Goal: Navigation & Orientation: Find specific page/section

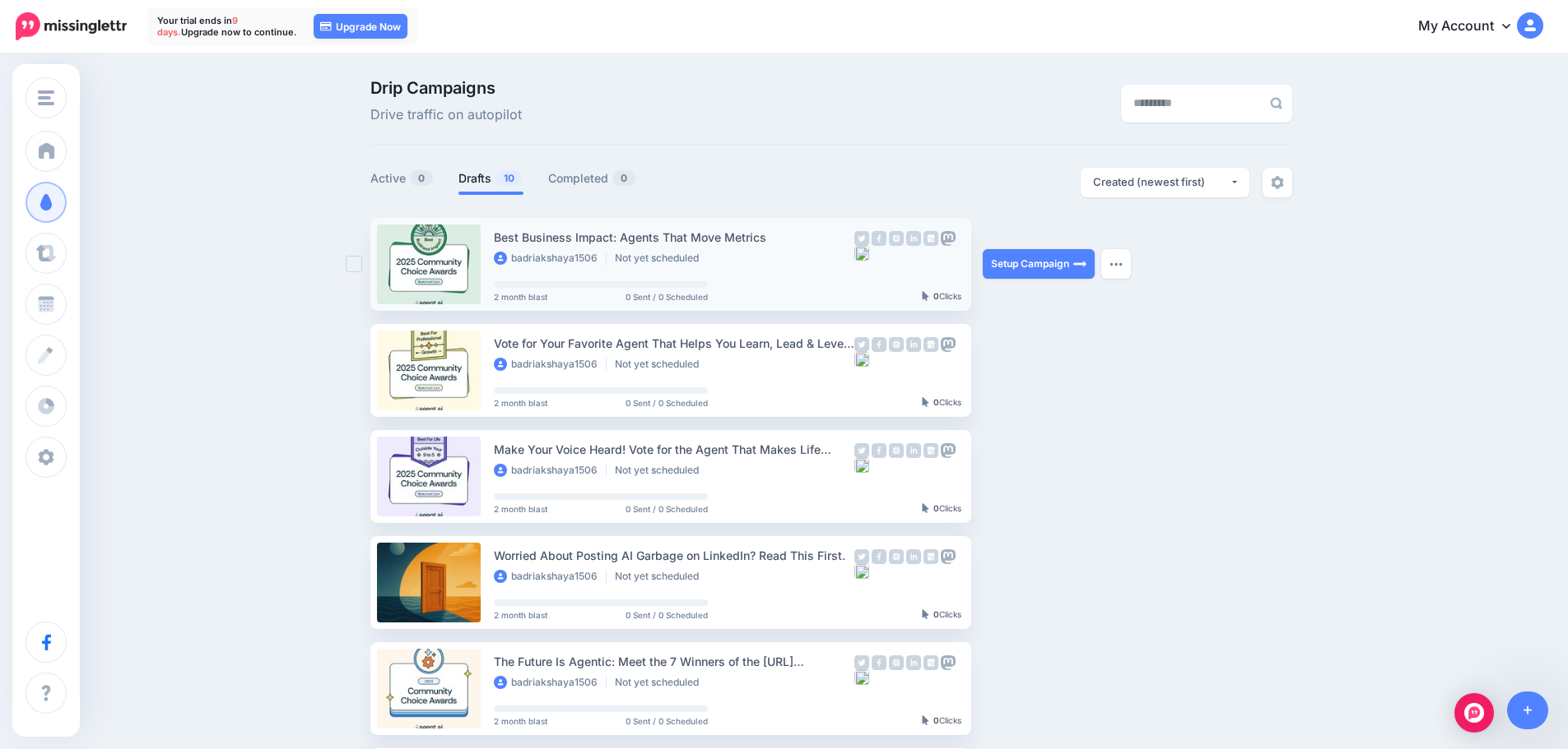
click at [357, 273] on div at bounding box center [358, 265] width 24 height 93
click at [361, 270] on ins at bounding box center [354, 264] width 17 height 17
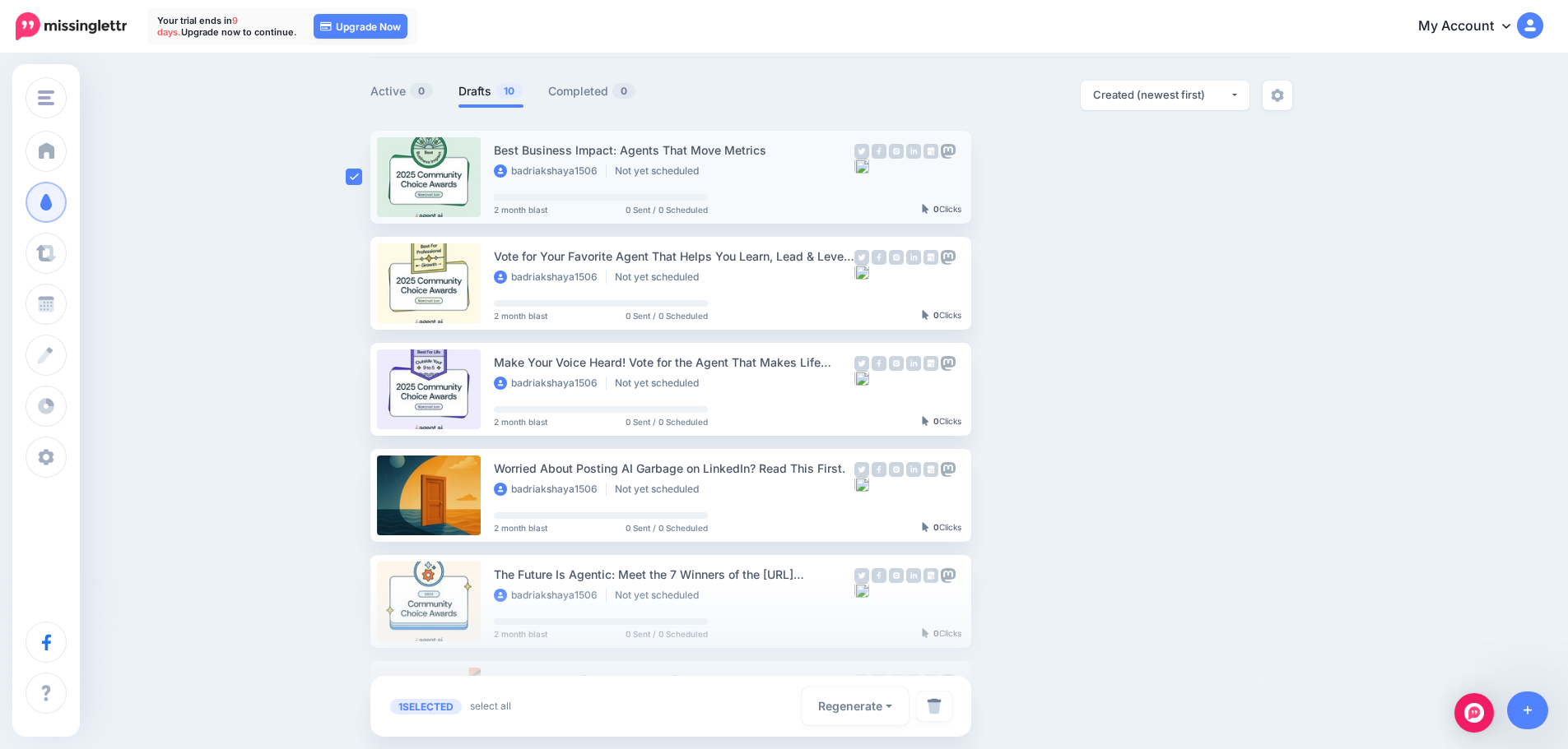
scroll to position [89, 0]
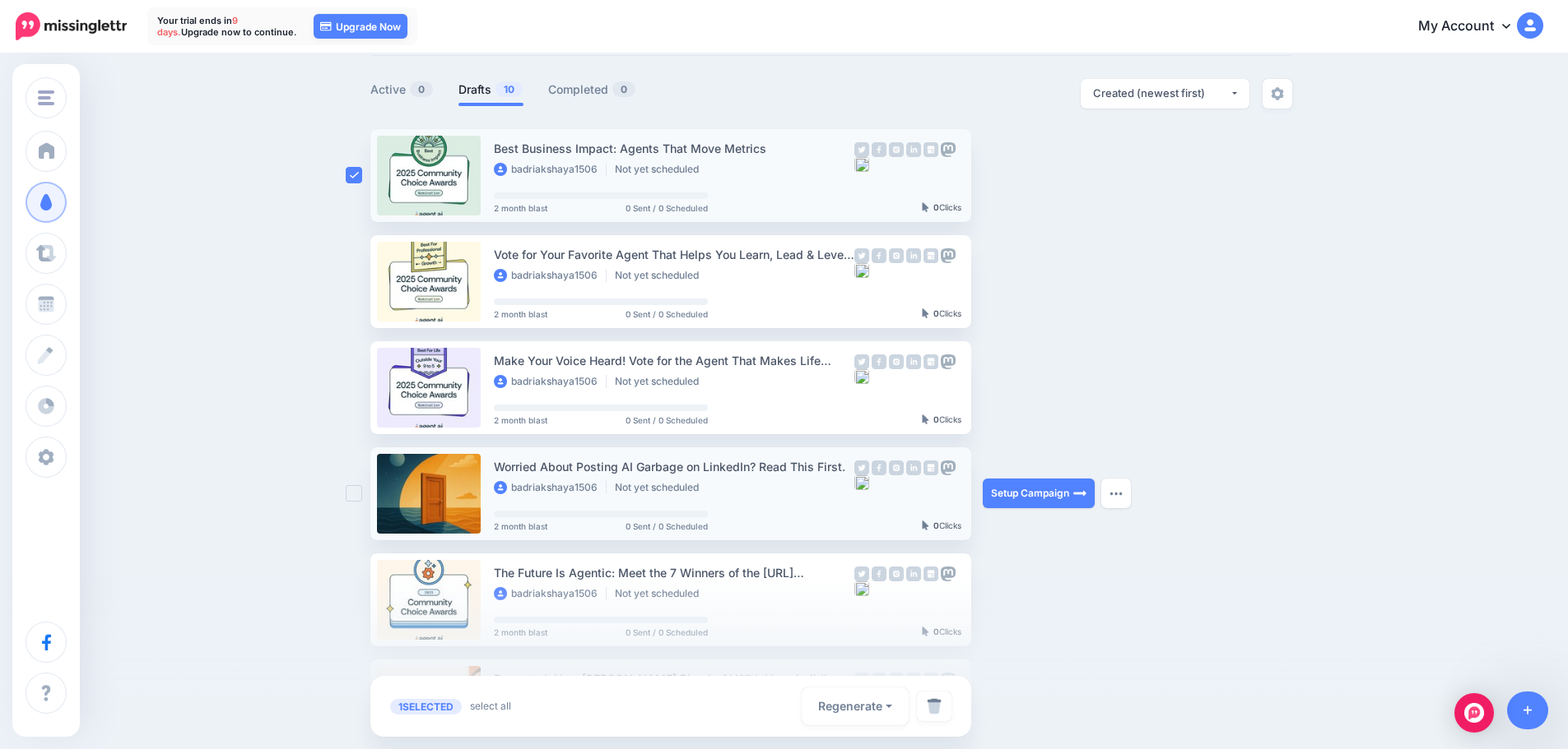
click at [363, 500] on ins at bounding box center [354, 493] width 17 height 17
click at [362, 395] on ins at bounding box center [354, 387] width 17 height 17
click at [363, 288] on ins at bounding box center [354, 281] width 17 height 17
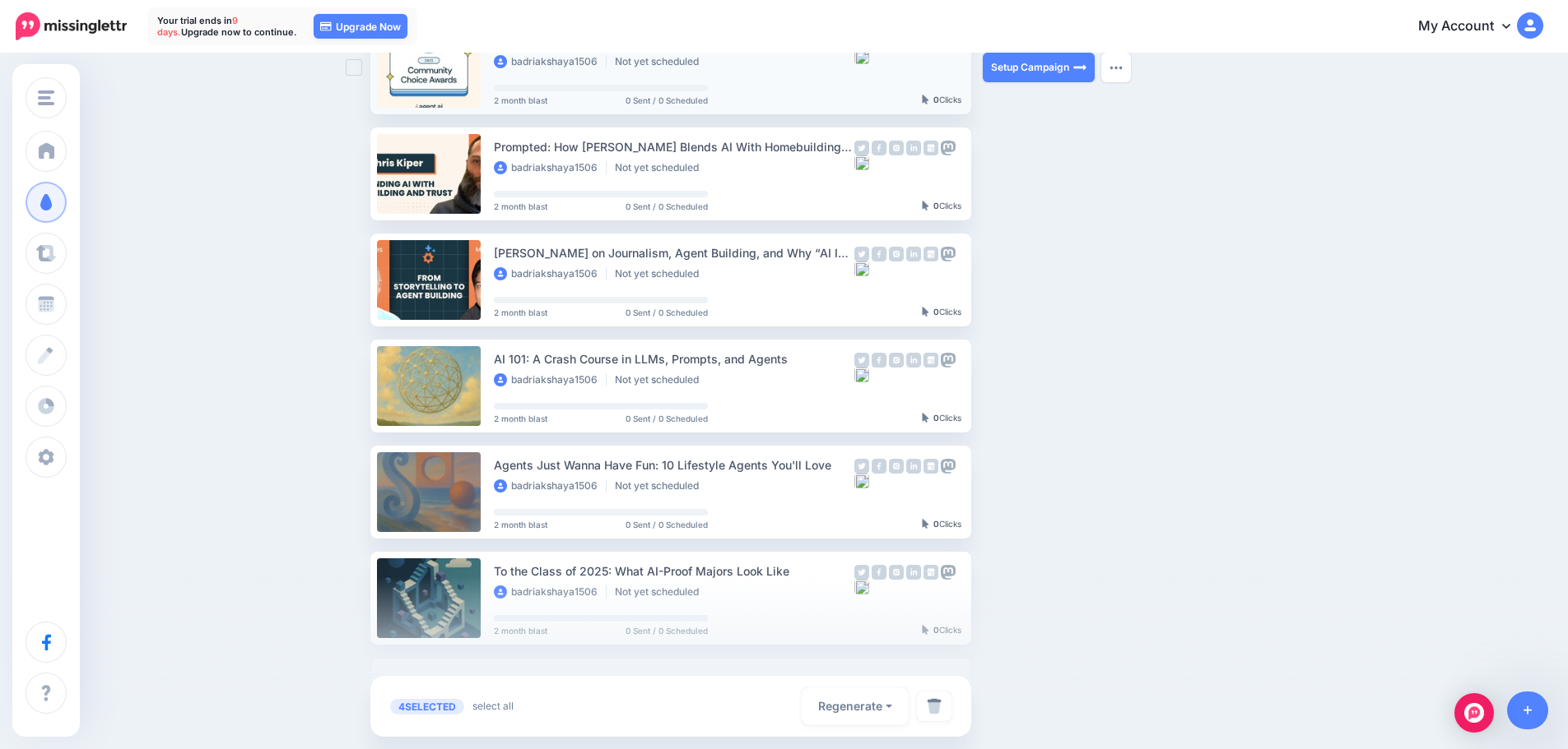
scroll to position [756, 0]
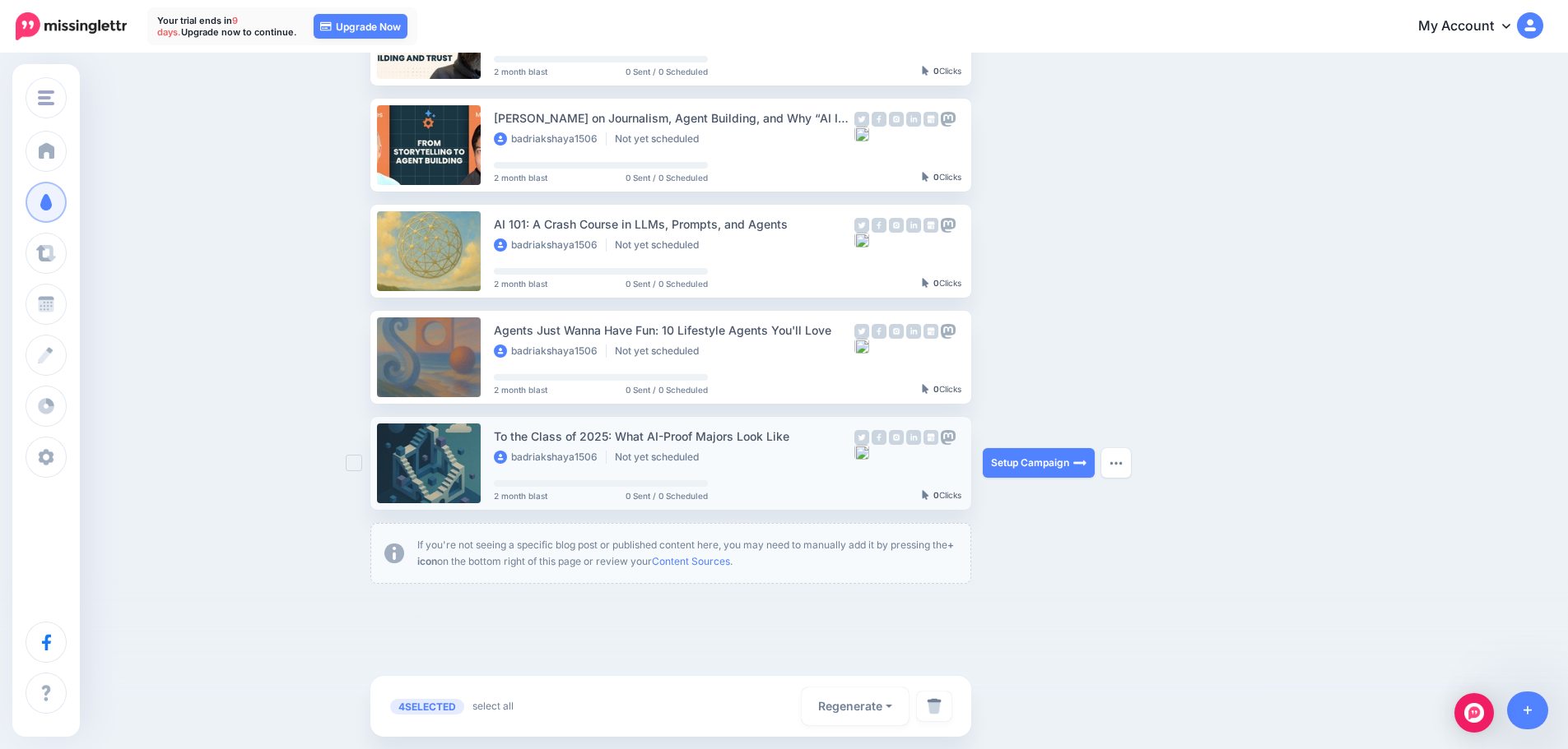
click at [355, 474] on div at bounding box center [358, 464] width 24 height 93
click at [355, 472] on div at bounding box center [358, 464] width 24 height 93
click at [358, 468] on ins at bounding box center [354, 463] width 17 height 17
click at [363, 354] on ins at bounding box center [354, 356] width 17 height 17
click at [360, 255] on ins at bounding box center [354, 251] width 17 height 17
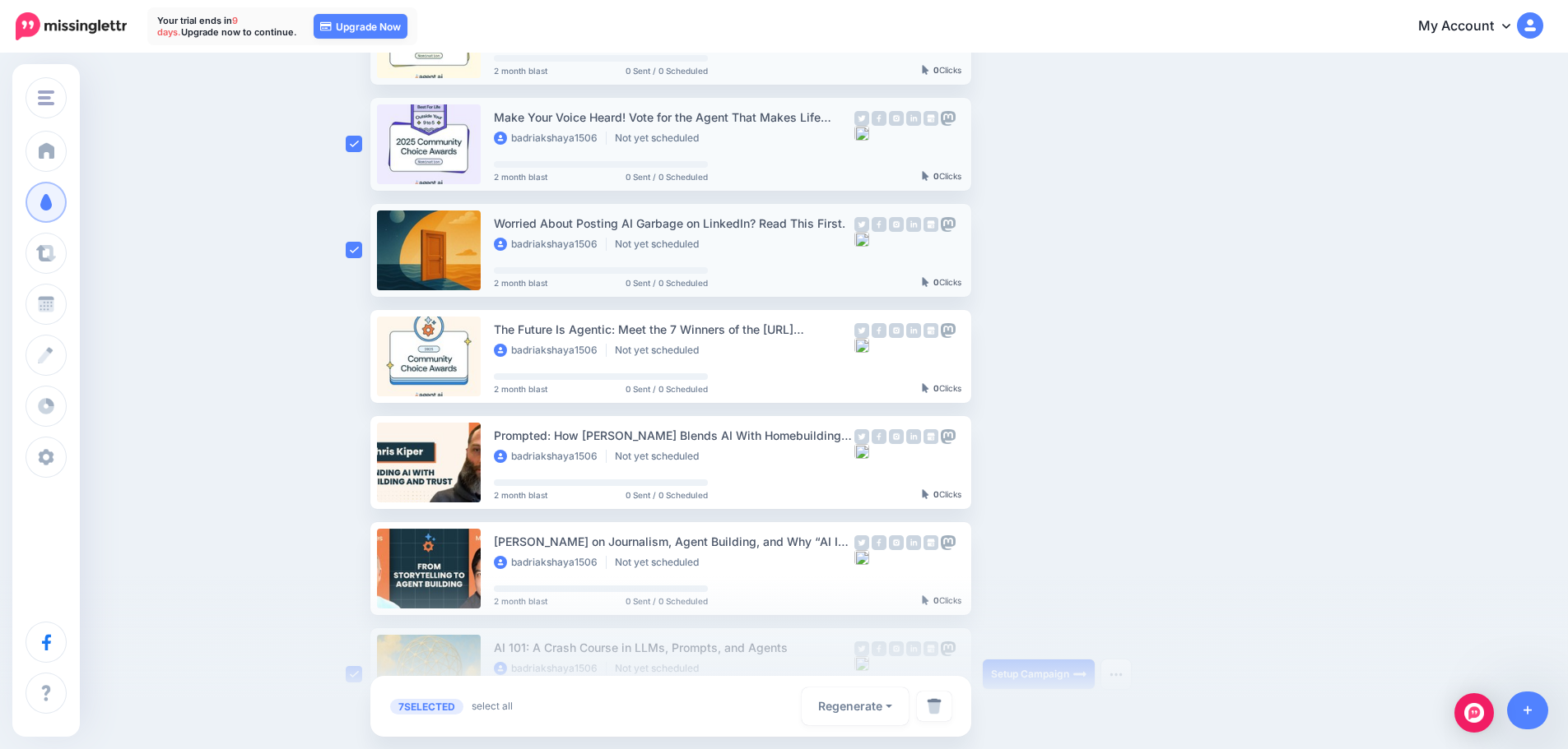
scroll to position [328, 0]
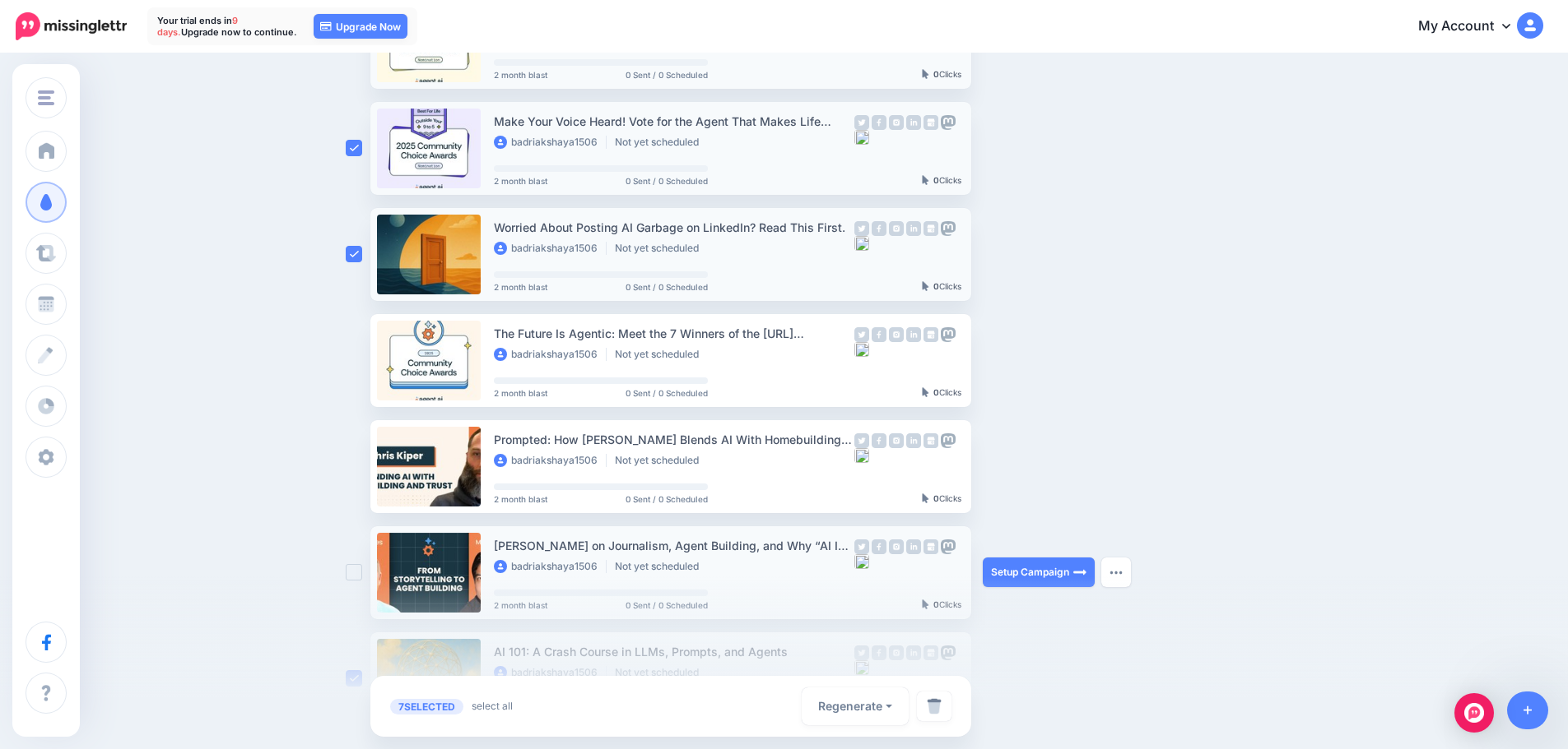
click at [363, 571] on ins at bounding box center [354, 572] width 17 height 17
click at [360, 464] on ins at bounding box center [354, 466] width 17 height 17
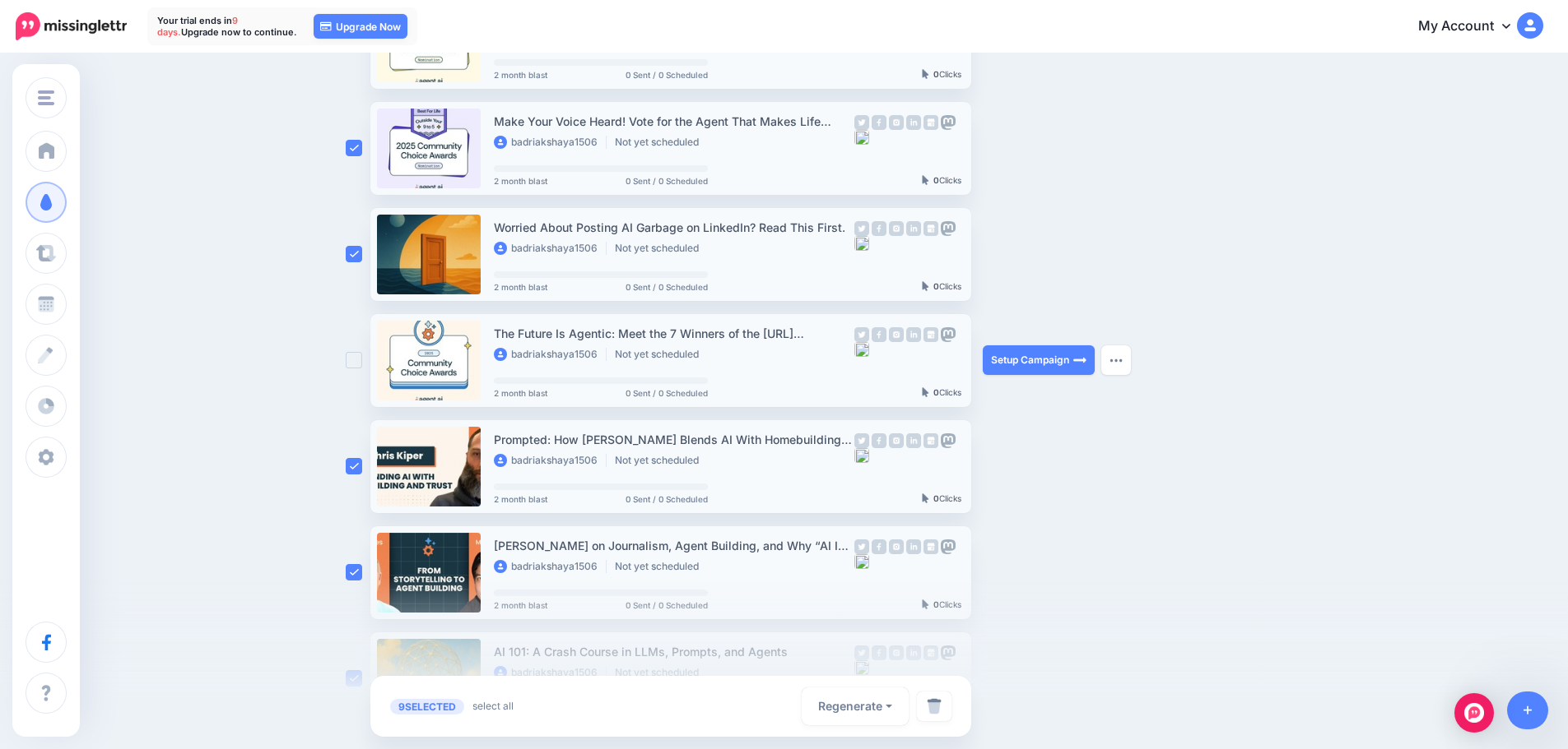
click at [363, 361] on ins at bounding box center [354, 360] width 17 height 17
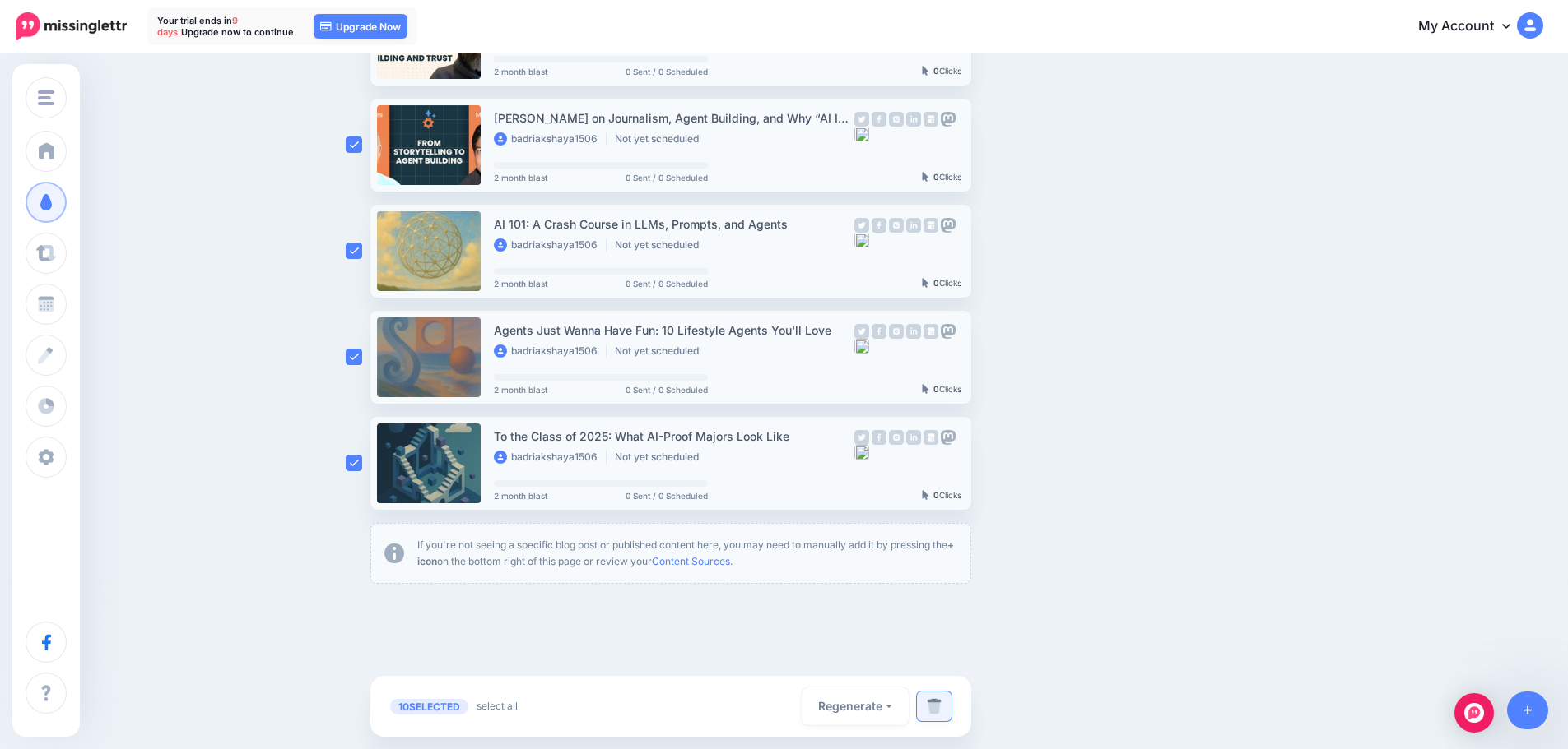
click at [936, 707] on img at bounding box center [934, 706] width 15 height 17
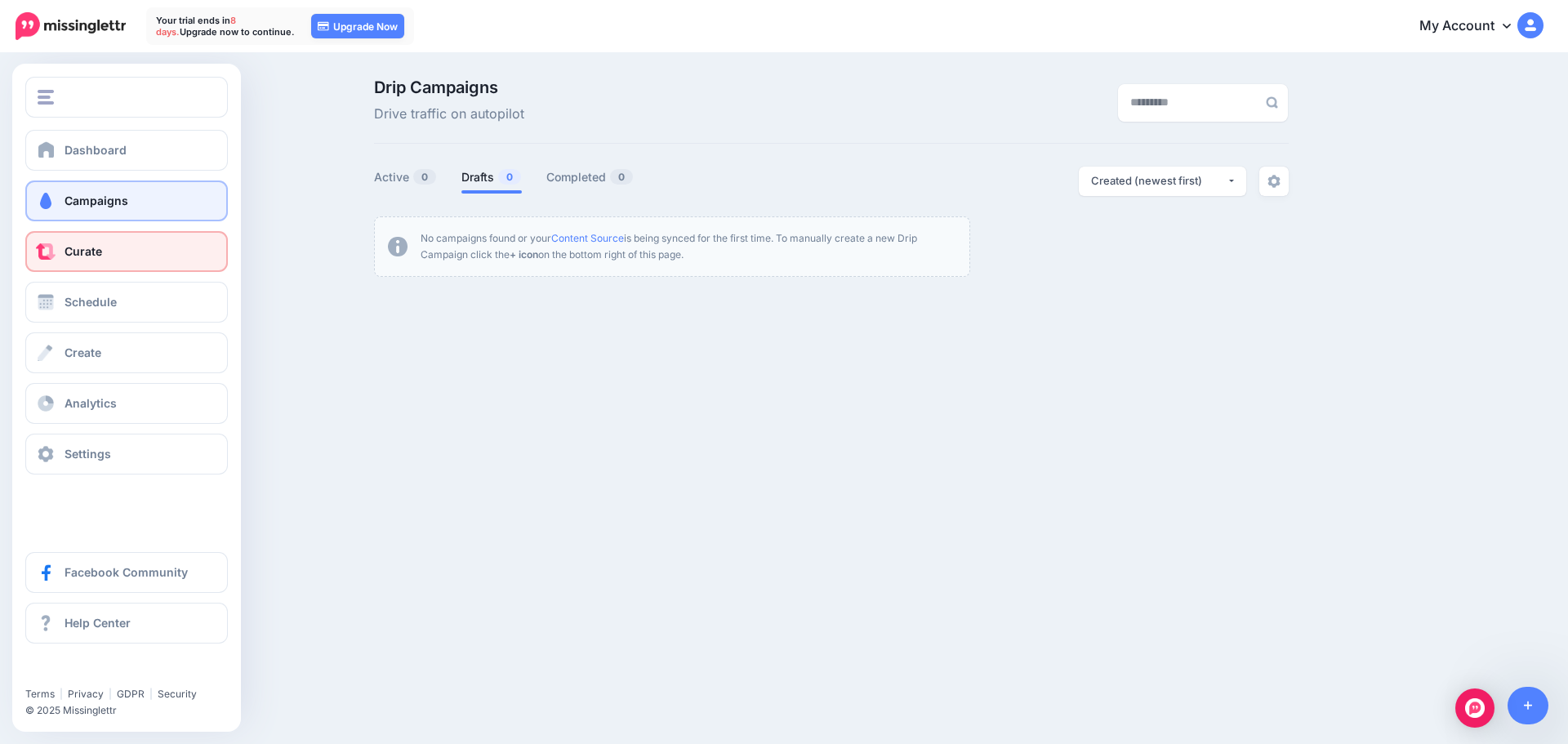
click at [146, 258] on link "Curate" at bounding box center [127, 251] width 203 height 41
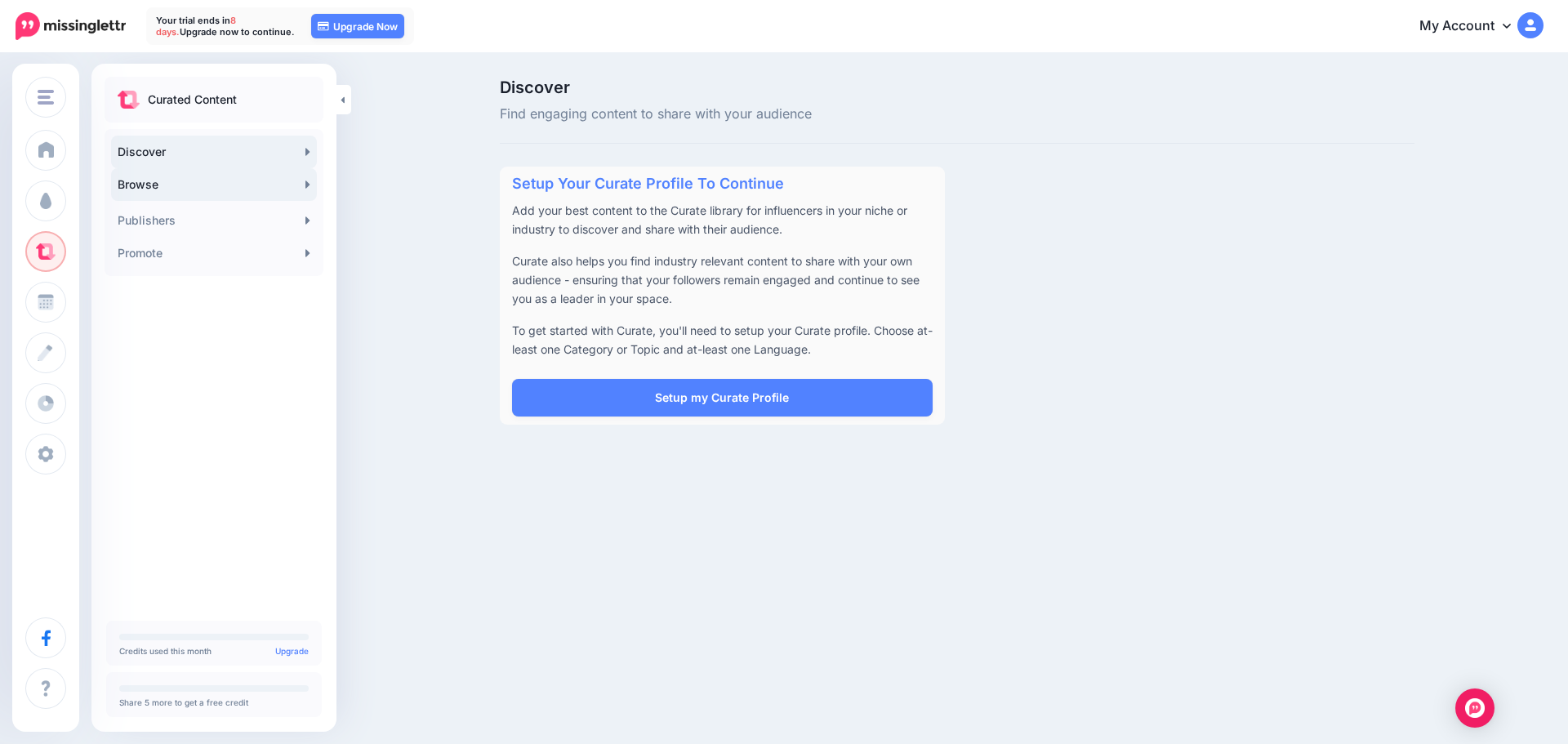
click at [254, 188] on link "Browse" at bounding box center [213, 185] width 205 height 33
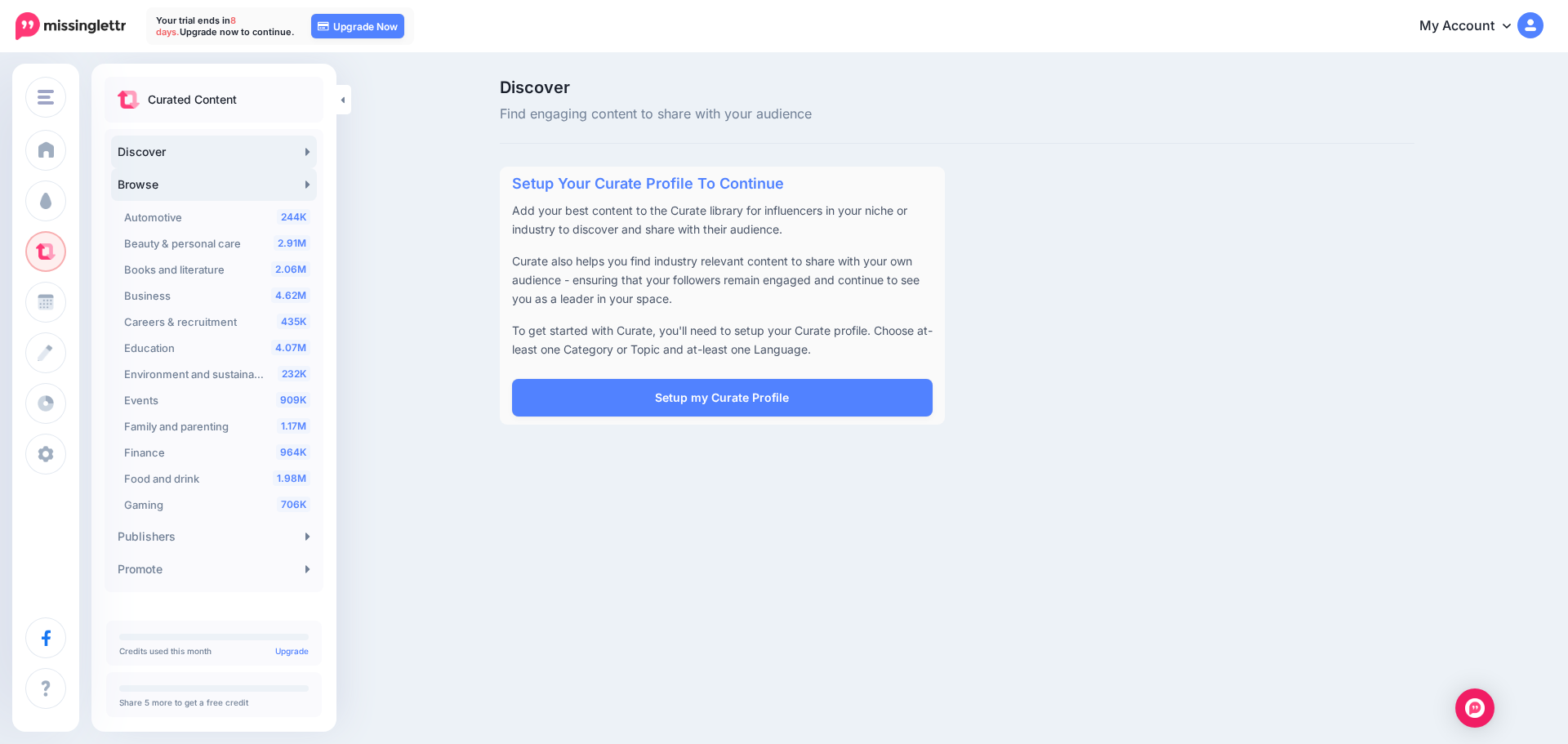
click at [249, 198] on link "Browse" at bounding box center [213, 185] width 205 height 33
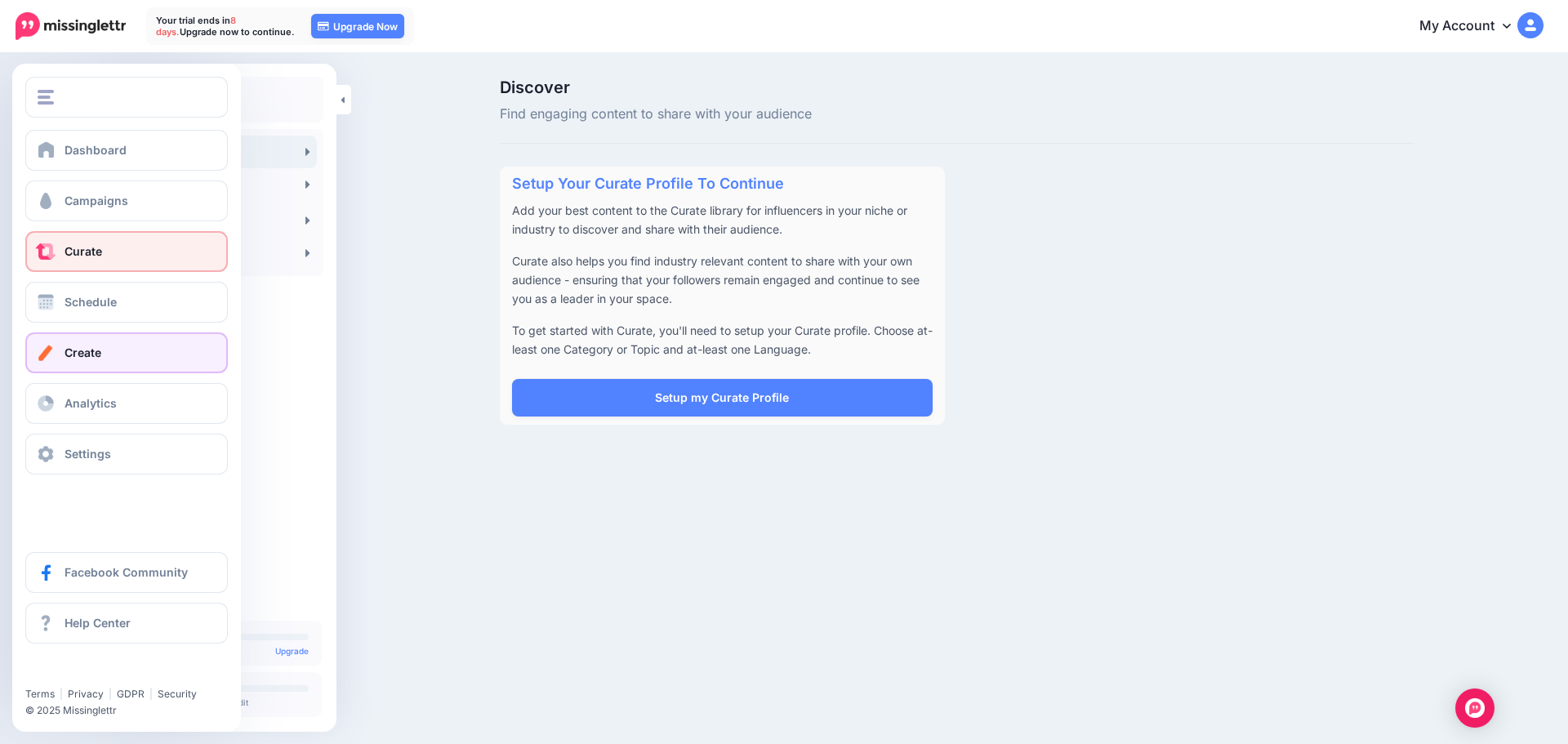
click at [163, 347] on link "Create" at bounding box center [127, 352] width 203 height 41
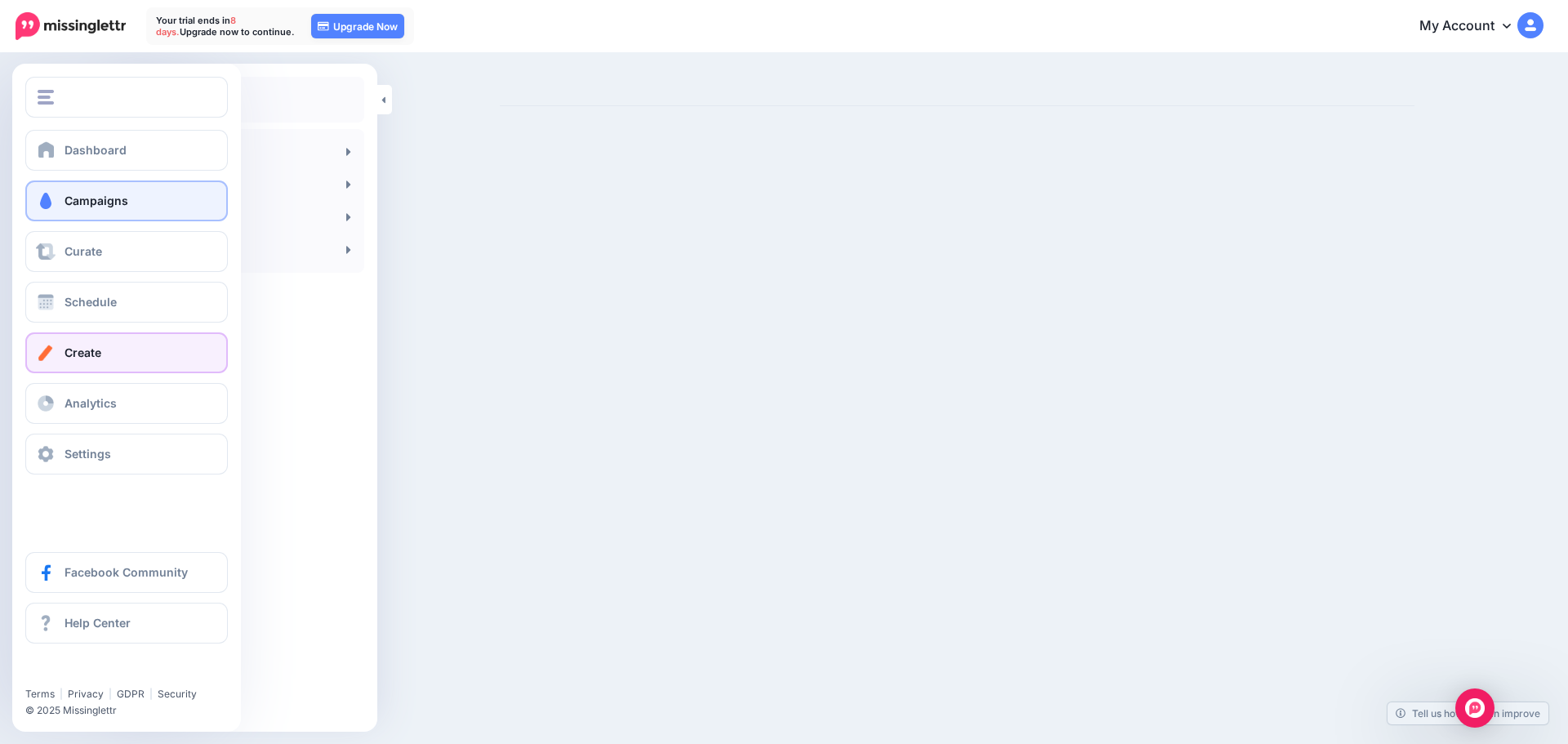
click at [68, 198] on span "Campaigns" at bounding box center [95, 200] width 63 height 14
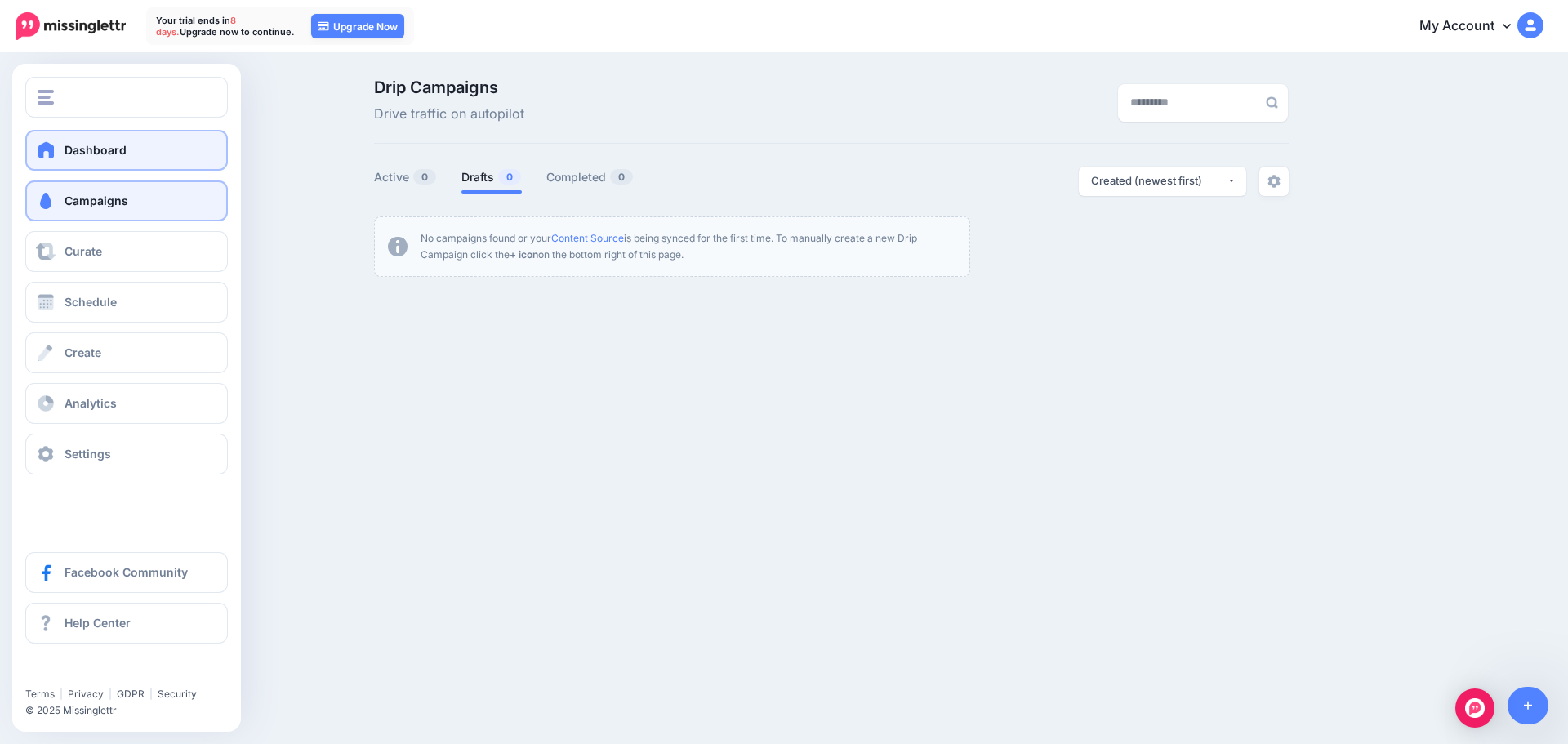
click at [63, 152] on link "Dashboard" at bounding box center [127, 150] width 203 height 41
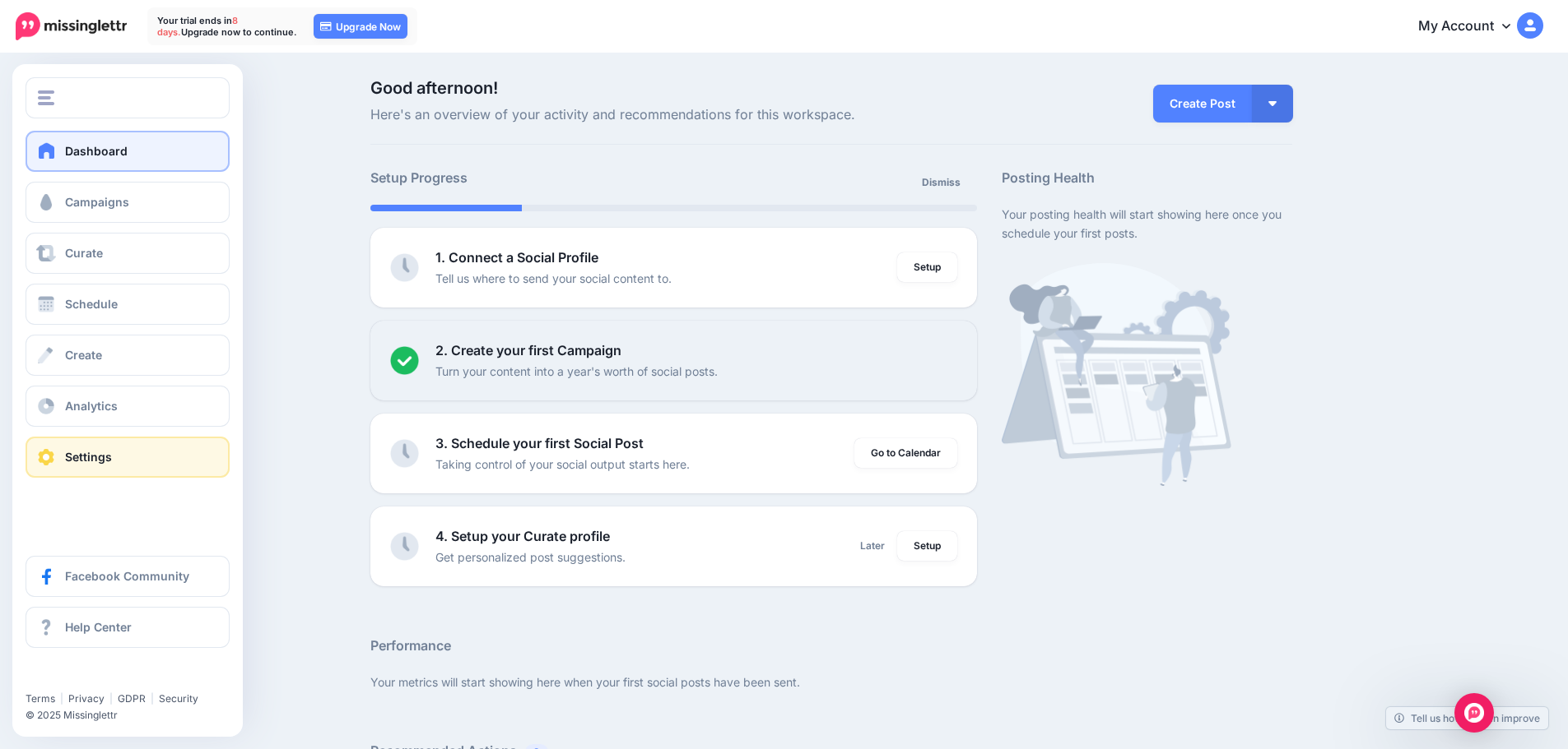
click at [183, 471] on link "Settings" at bounding box center [128, 457] width 204 height 41
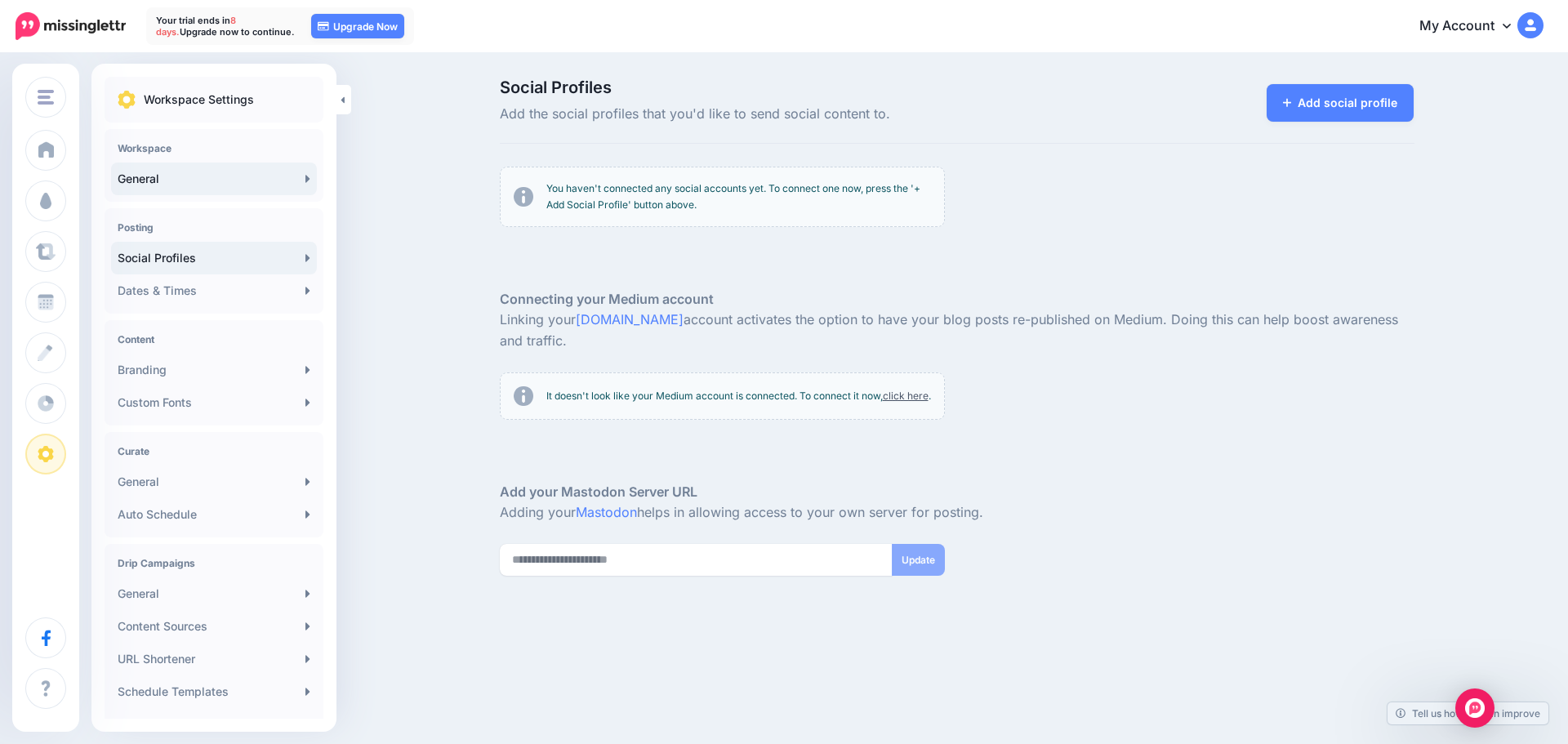
click at [249, 166] on link "General" at bounding box center [213, 179] width 205 height 33
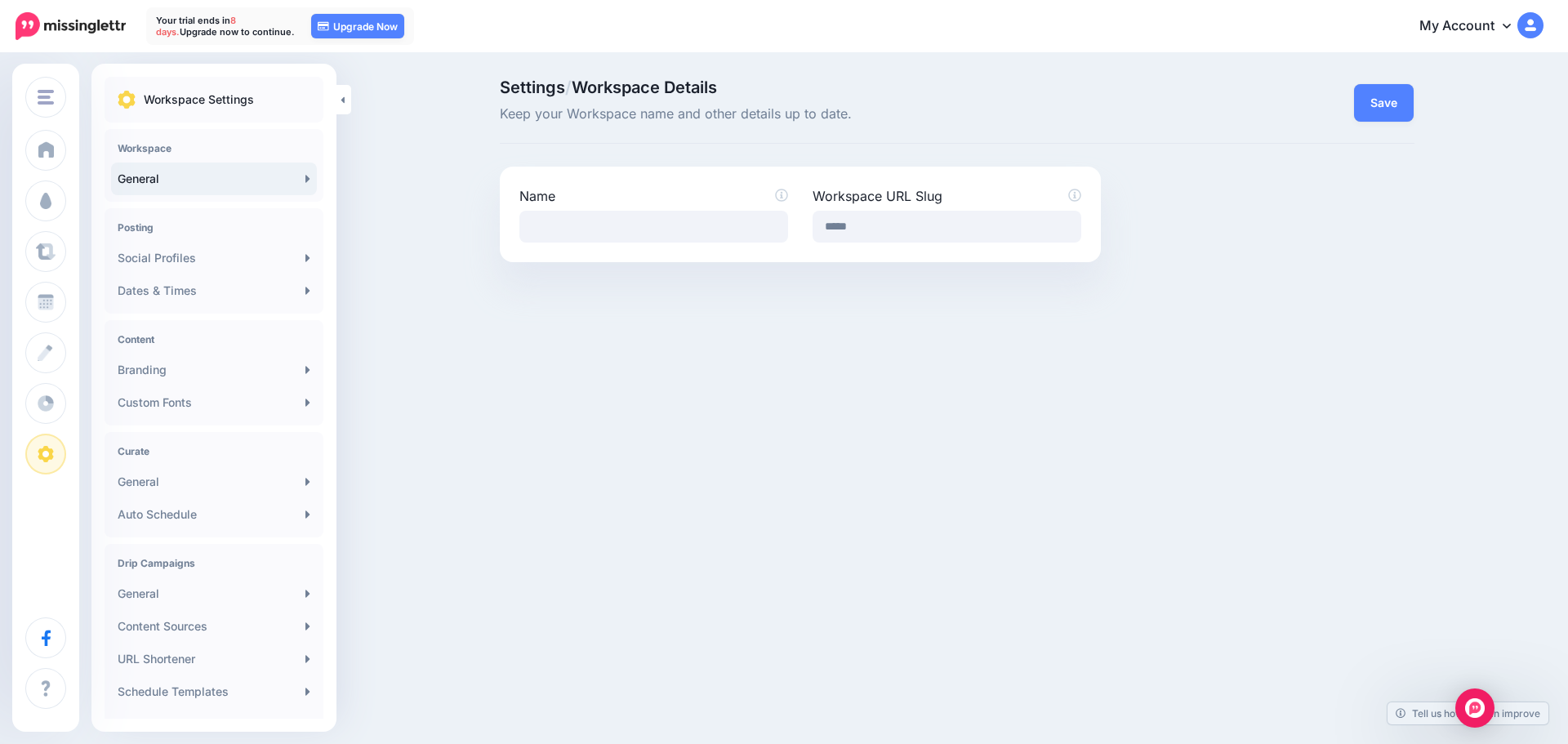
click at [1530, 27] on img at bounding box center [1530, 25] width 26 height 26
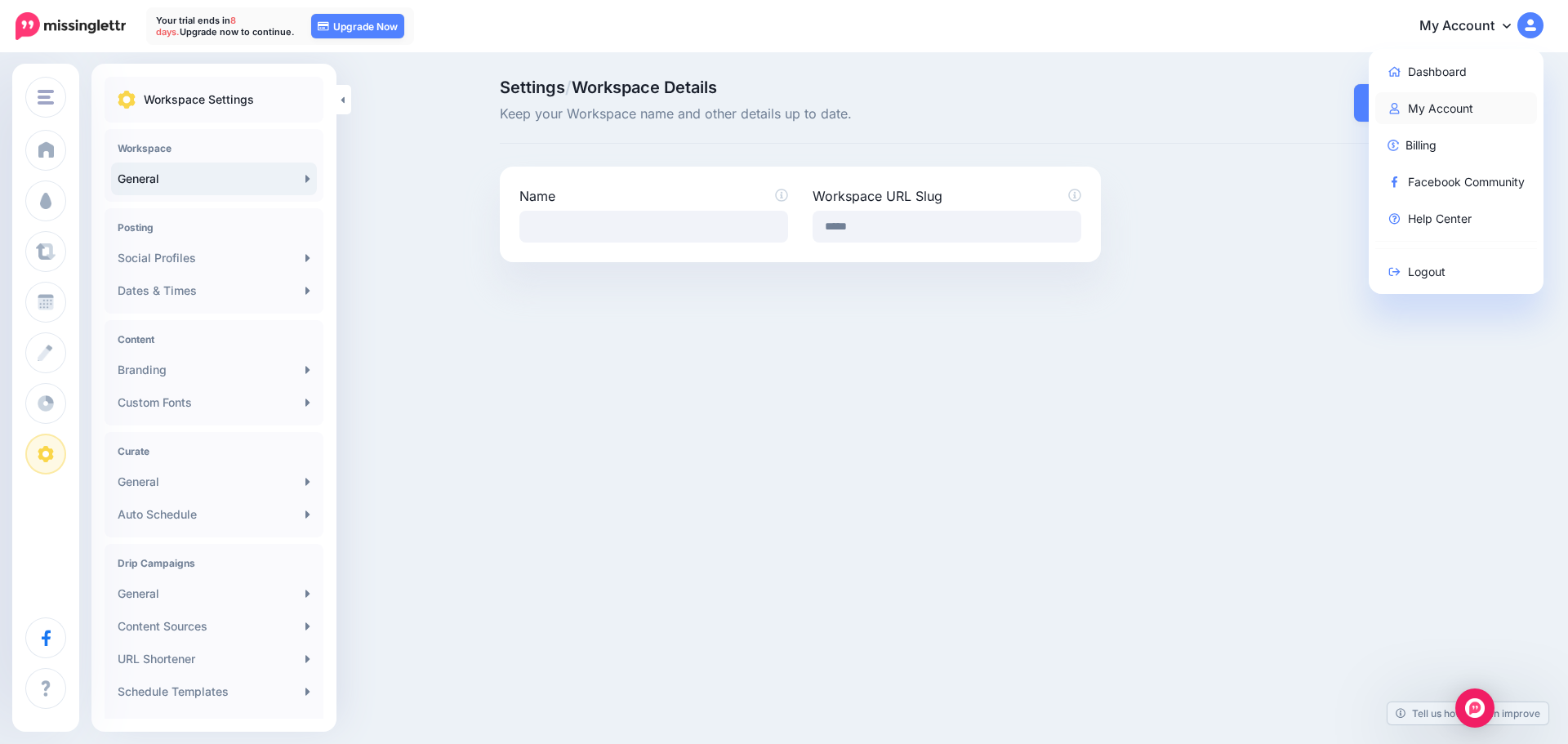
click at [1475, 100] on link "My Account" at bounding box center [1455, 108] width 162 height 32
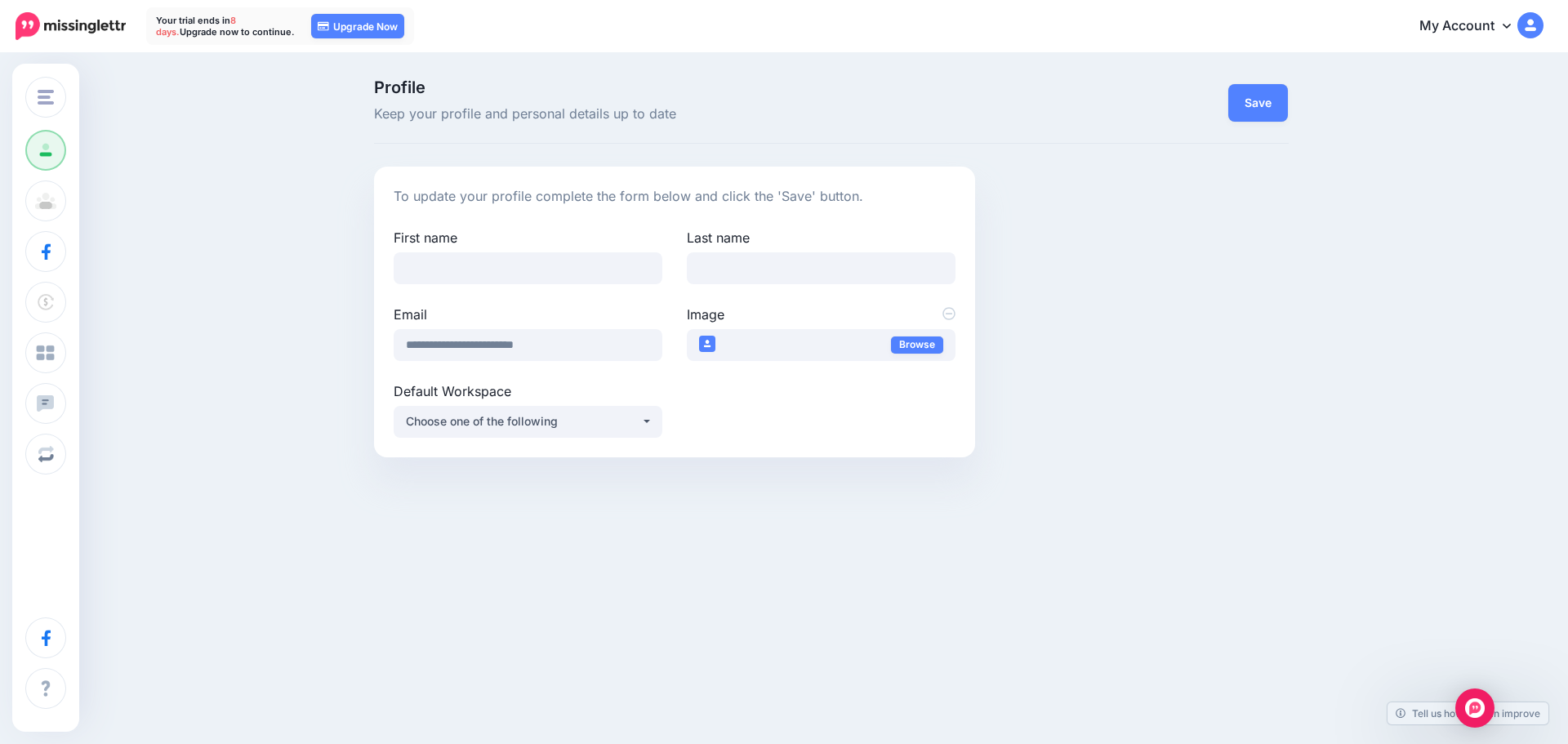
click at [1526, 34] on img at bounding box center [1530, 25] width 26 height 26
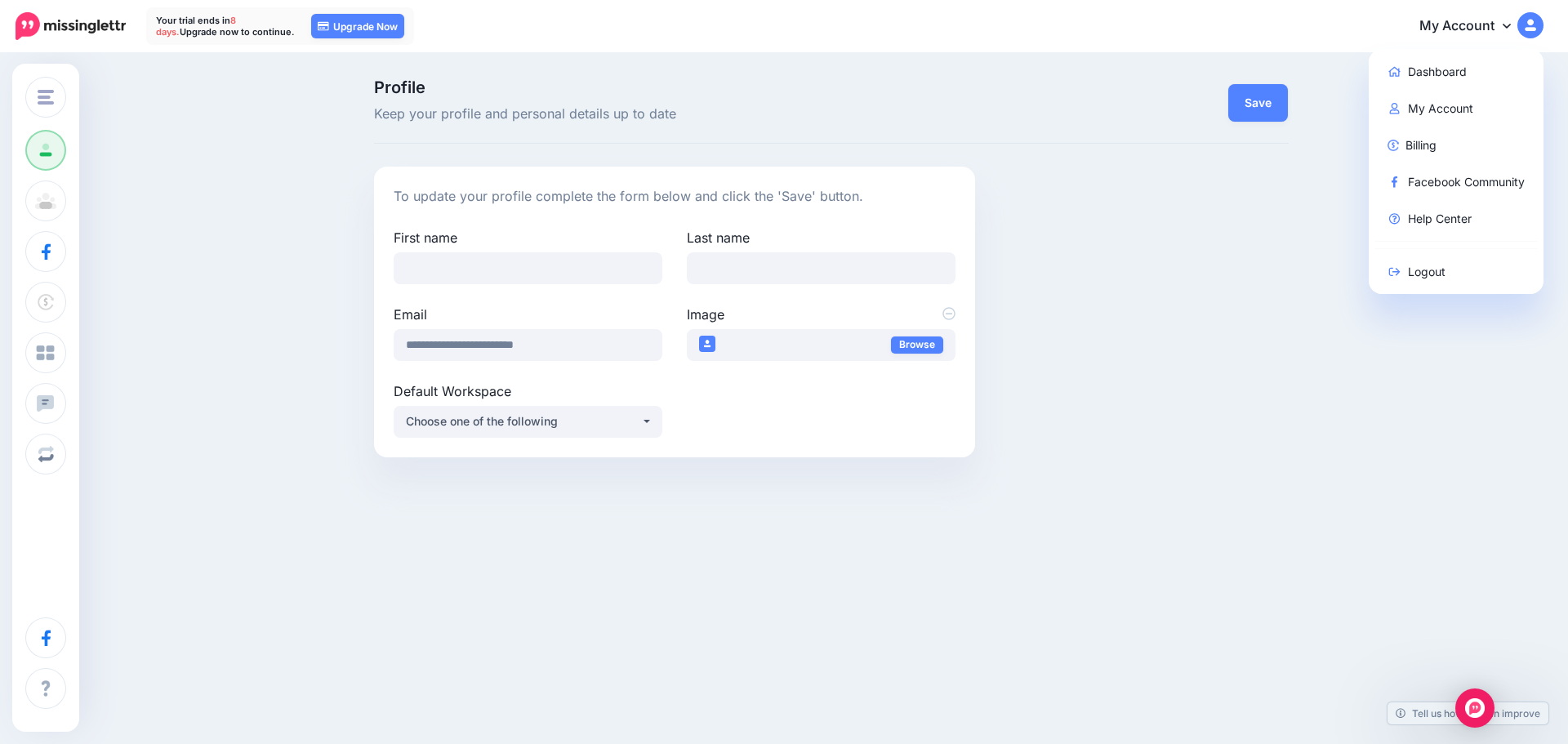
click at [1500, 31] on link "My Account" at bounding box center [1474, 27] width 140 height 40
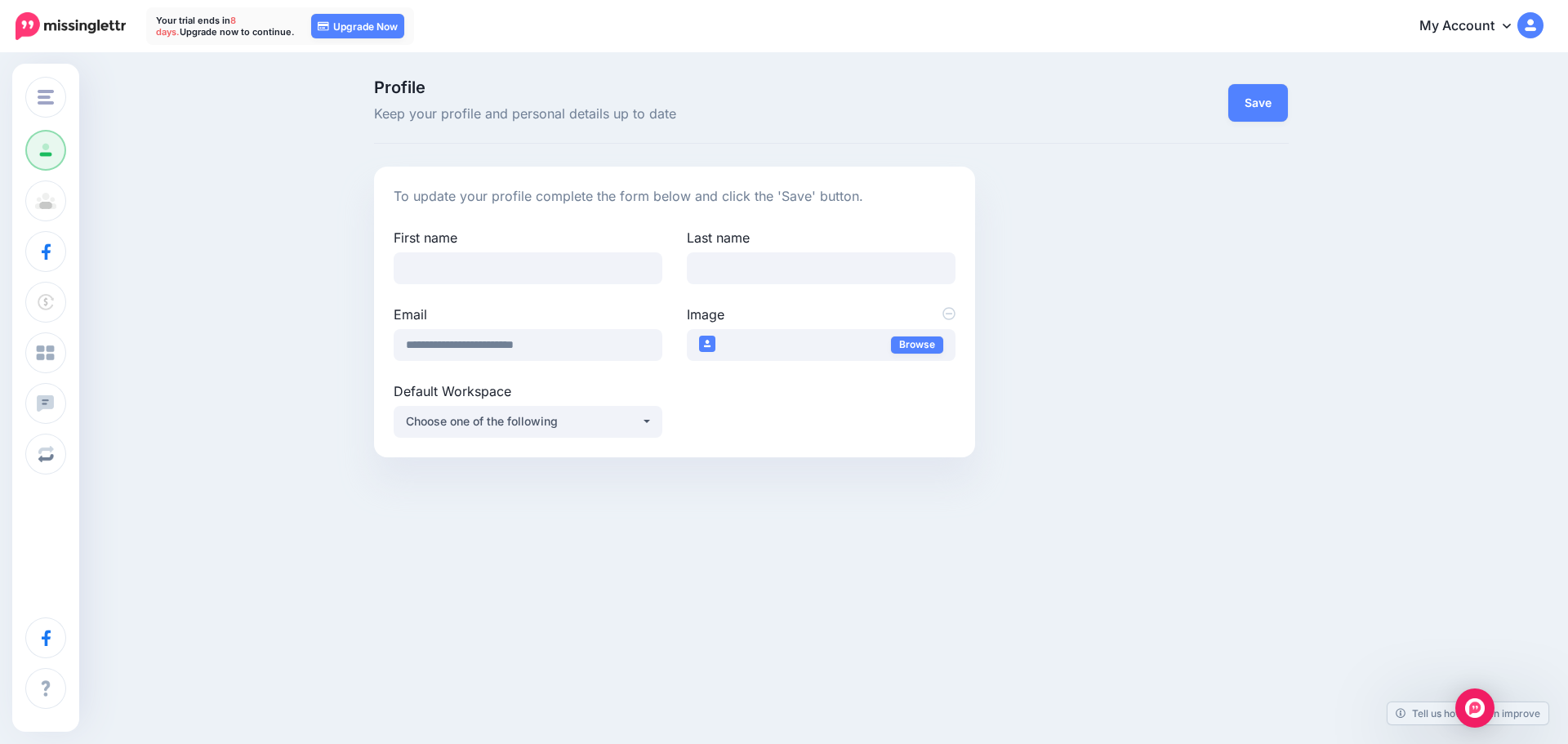
click at [1500, 31] on link "My Account" at bounding box center [1474, 27] width 140 height 40
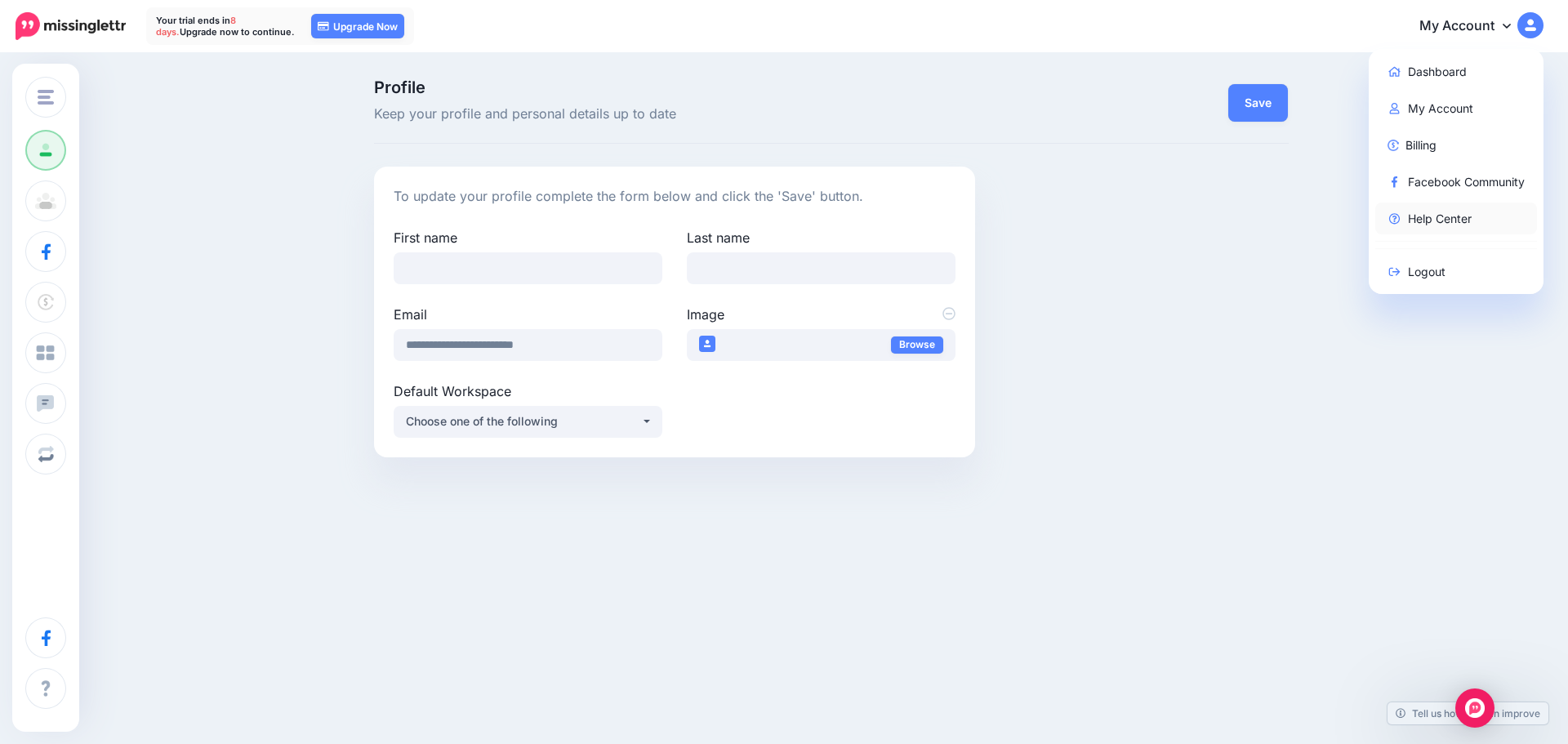
click at [1430, 212] on link "Help Center" at bounding box center [1455, 219] width 162 height 32
